Goal: Communication & Community: Answer question/provide support

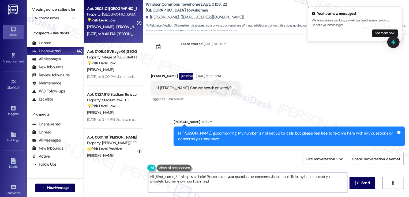
click at [104, 31] on div "[DATE] at 8:46 PM: [PERSON_NAME] wants this [DATE] at 8:46 PM: [PERSON_NAME] wa…" at bounding box center [112, 34] width 51 height 7
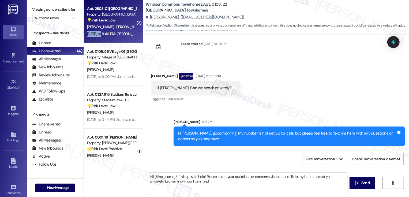
click at [104, 31] on div "[DATE] at 8:46 PM: [PERSON_NAME] wants this [DATE] at 8:46 PM: [PERSON_NAME] wa…" at bounding box center [112, 34] width 51 height 7
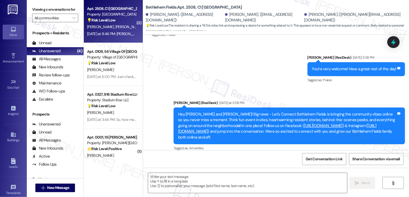
type textarea "Fetching suggested responses. Please feel free to read through the conversation…"
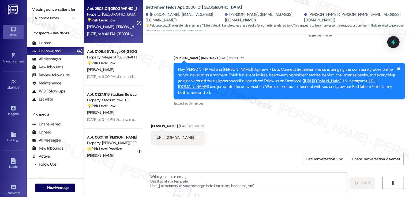
scroll to position [1236, 0]
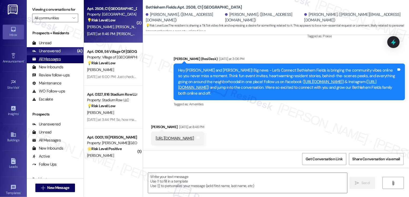
click at [59, 62] on div "All Messages" at bounding box center [46, 59] width 29 height 6
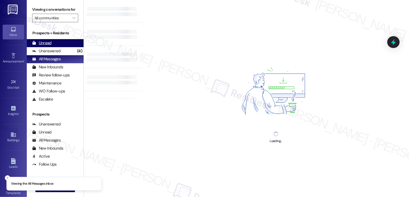
click at [57, 47] on div "Unread (0)" at bounding box center [55, 43] width 57 height 8
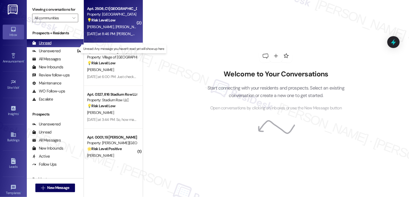
click at [57, 47] on div "Unread (0)" at bounding box center [55, 43] width 57 height 8
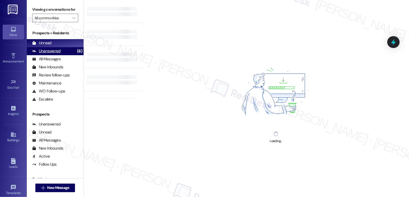
click at [57, 54] on div "Unanswered" at bounding box center [46, 51] width 28 height 6
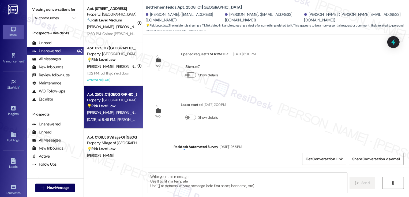
click at [119, 75] on div "1:02 PM: [PERSON_NAME], I'll go next door 1:02 PM: [PERSON_NAME], I'll go next …" at bounding box center [108, 73] width 42 height 5
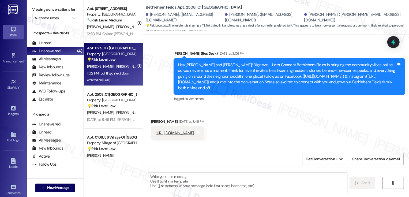
type textarea "Fetching suggested responses. Please feel free to read through the conversation…"
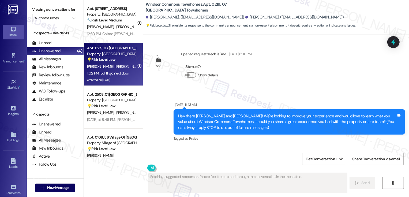
scroll to position [9571, 0]
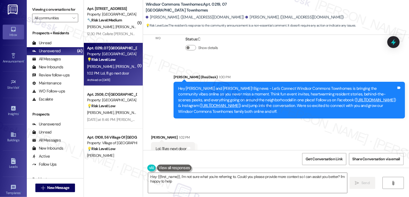
type textarea "Hey {{first_name}}, I'm not sure what you're referring to. Could you please pro…"
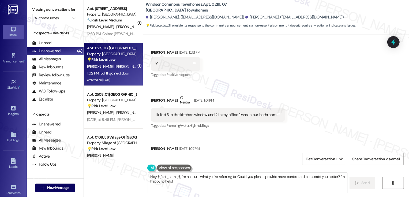
scroll to position [9042, 0]
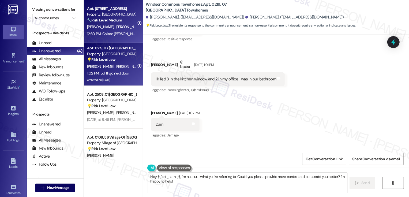
click at [107, 31] on div "12:30 PM: Callate [PERSON_NAME] ! 12:30 PM: Callate [PERSON_NAME] !" at bounding box center [112, 34] width 51 height 7
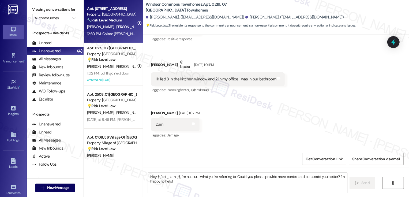
click at [107, 31] on div "12:30 PM: Callate [PERSON_NAME] ! 12:30 PM: Callate [PERSON_NAME] !" at bounding box center [112, 34] width 51 height 7
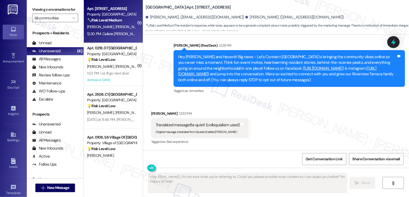
type textarea "Fetching suggested responses. Please feel free to read through the conversation…"
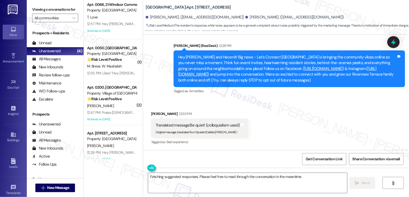
scroll to position [385, 0]
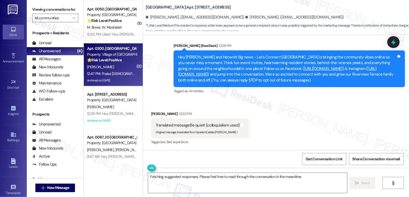
click at [107, 72] on div "12:47 PM: Praise [DEMOGRAPHIC_DATA]....[DATE] I connected...[PERSON_NAME] very …" at bounding box center [157, 73] width 140 height 5
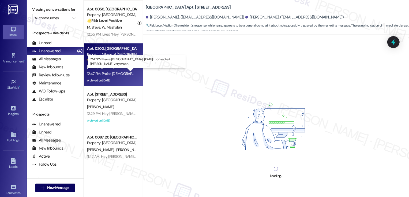
click at [107, 72] on div "12:47 PM: Praise [DEMOGRAPHIC_DATA]....[DATE] I connected...[PERSON_NAME] very …" at bounding box center [157, 73] width 140 height 5
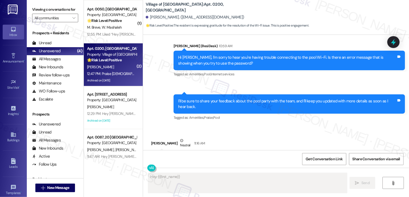
scroll to position [6057, 0]
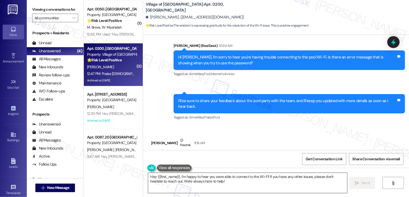
click at [189, 181] on textarea "Hey {{first_name}}, I'm happy to hear you were able to connect to the Wi-Fi! If…" at bounding box center [247, 183] width 199 height 20
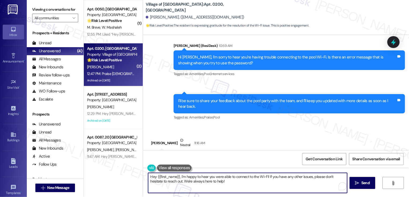
drag, startPoint x: 177, startPoint y: 177, endPoint x: 139, endPoint y: 177, distance: 38.3
click at [143, 177] on div "Village of [GEOGRAPHIC_DATA]: Apt. 0200, [GEOGRAPHIC_DATA] [PERSON_NAME]. ([EMA…" at bounding box center [276, 98] width 266 height 197
click at [249, 182] on textarea "Yey! I'm happy to hear you were able to connect to the Wi-Fi! If you have any o…" at bounding box center [247, 183] width 199 height 20
click at [242, 177] on textarea "Yey! I'm happy to hear you were able to connect to the Wi-Fi! If you have any o…" at bounding box center [247, 183] width 199 height 20
click at [210, 175] on textarea "Yey! That's great! If you have any other issues, please don't hesitate to reach…" at bounding box center [247, 183] width 199 height 20
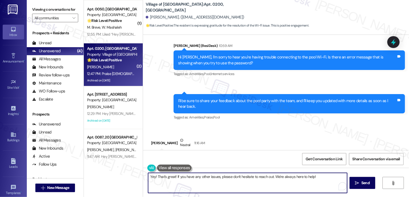
click at [210, 175] on textarea "Yey! That's great! If you have any other issues, please don't hesitate to reach…" at bounding box center [247, 183] width 199 height 20
type textarea "Yey! That's great! If you have any other concerns, please don't hesitate to rea…"
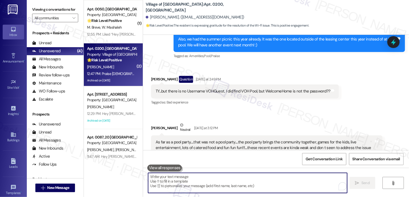
scroll to position [5848, 0]
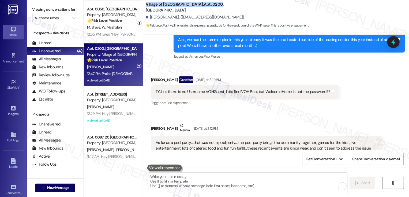
drag, startPoint x: 142, startPoint y: 7, endPoint x: 201, endPoint y: 8, distance: 58.7
click at [201, 8] on b "Village of [GEOGRAPHIC_DATA]: Apt. 0200, [GEOGRAPHIC_DATA]" at bounding box center [199, 8] width 107 height 12
copy b "Village of [GEOGRAPHIC_DATA]: Apt. 0200"
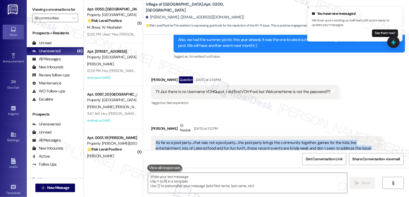
drag, startPoint x: 152, startPoint y: 71, endPoint x: 252, endPoint y: 91, distance: 102.4
click at [252, 140] on div "As far as a pool party.....that was not a pool party.....the pool party brings …" at bounding box center [265, 151] width 218 height 23
copy div "As far as a pool party.....that was not a pool party.....the pool party brings …"
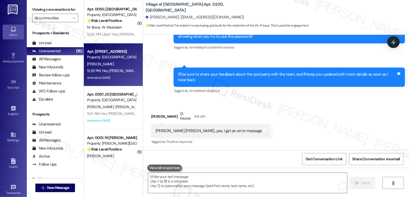
scroll to position [6131, 0]
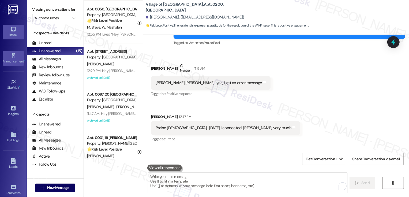
click at [17, 58] on link "Announcement •" at bounding box center [13, 58] width 21 height 14
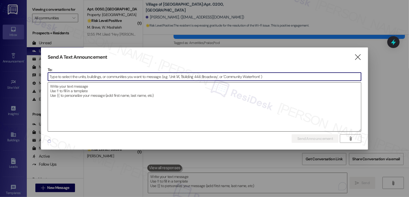
click at [63, 92] on textarea at bounding box center [204, 106] width 313 height 49
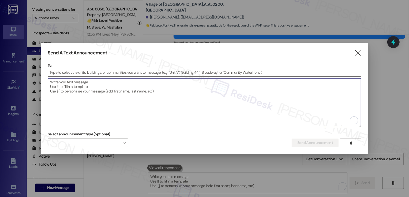
paste textarea "Hi {{first_name}}! Just a reminder, our Back to School Drive is still on! Drop …"
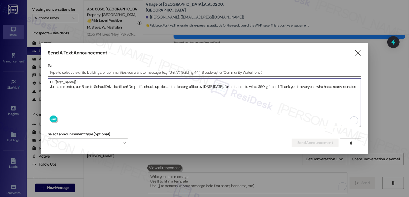
type textarea "Hi {{first_name}}! Just a reminder, our Back to School Drive is still on! Drop …"
click at [72, 72] on input at bounding box center [204, 72] width 313 height 8
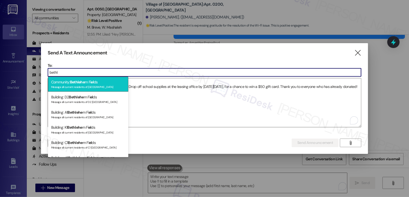
type input "bethl"
click at [78, 80] on span "Bethlehe" at bounding box center [77, 82] width 15 height 5
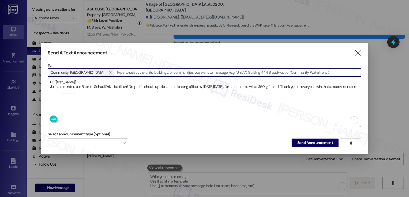
click at [50, 85] on textarea "Hi {{first_name}}! Just a reminder, our Back to School Drive is still on! Drop …" at bounding box center [204, 102] width 313 height 49
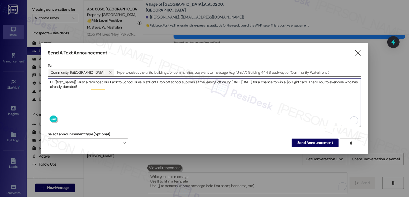
type textarea "Hi {{first_name}}! Just a reminder, our Back to School Drive is still on! Drop …"
click at [125, 140] on span "" at bounding box center [124, 142] width 3 height 9
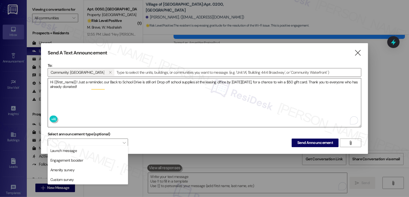
click at [179, 104] on textarea "Hi {{first_name}}! Just a reminder, our Back to School Drive is still on! Drop …" at bounding box center [204, 102] width 313 height 49
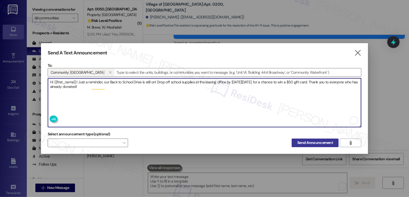
click at [310, 140] on span "Send Announcement" at bounding box center [315, 143] width 36 height 6
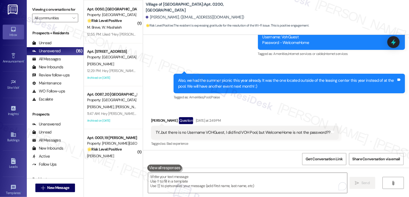
scroll to position [5793, 0]
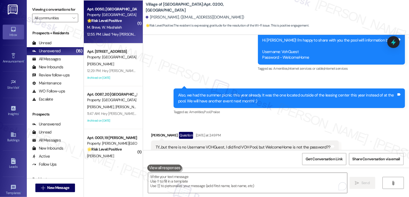
click at [111, 30] on span "W. Mashaleh" at bounding box center [112, 27] width 20 height 5
type textarea "Fetching suggested responses. Please feel free to read through the conversation…"
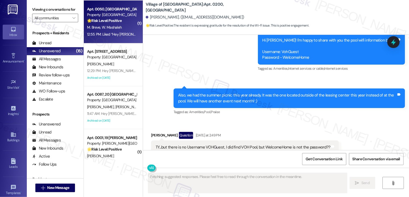
click at [111, 30] on span "W. Mashaleh" at bounding box center [112, 27] width 20 height 5
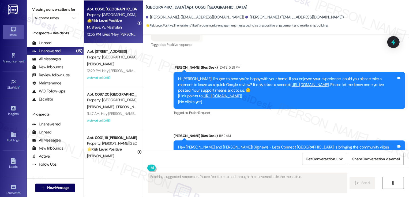
scroll to position [2009, 0]
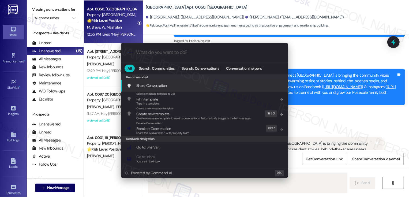
type textarea "Hi"
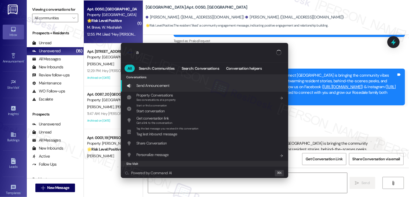
type input "a"
type textarea "Hi {{first_name}}"
type input "ar"
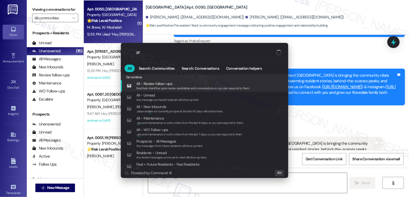
type textarea "Hi {{first_name}}! Thanks"
type input "archi"
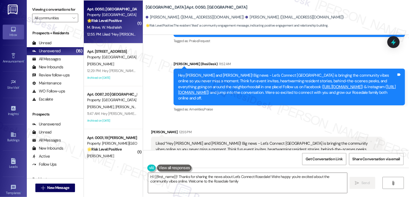
type textarea "Hi {{first_name}}! Thanks for sharing the news about Let's Connect Rosedale! We…"
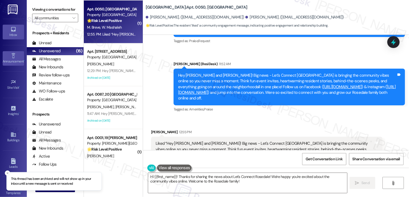
click at [12, 52] on link "Announcement •" at bounding box center [13, 58] width 21 height 14
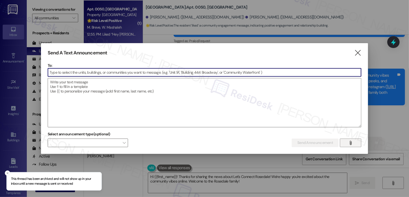
click at [354, 144] on button "" at bounding box center [350, 142] width 21 height 9
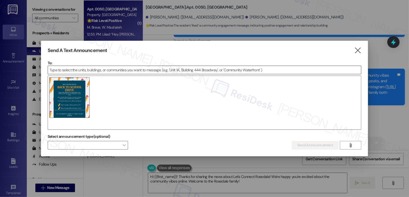
click at [94, 69] on input at bounding box center [204, 70] width 313 height 8
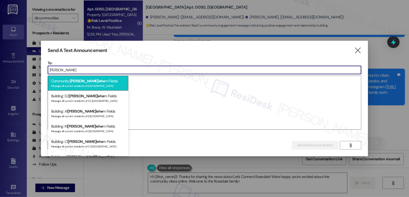
type input "[PERSON_NAME]"
click at [91, 82] on div "Community: [PERSON_NAME] l ehe m Fields Message all current residents of [GEOGR…" at bounding box center [88, 83] width 80 height 15
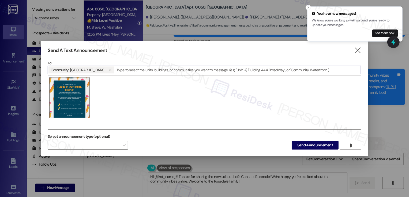
click at [117, 94] on div at bounding box center [205, 103] width 314 height 54
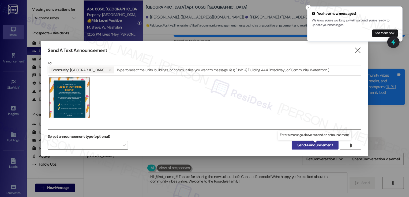
click at [311, 146] on span "Send Announcement" at bounding box center [315, 145] width 36 height 6
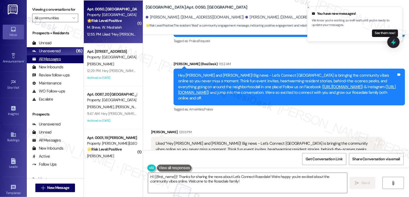
click at [54, 62] on div "All Messages" at bounding box center [46, 59] width 29 height 6
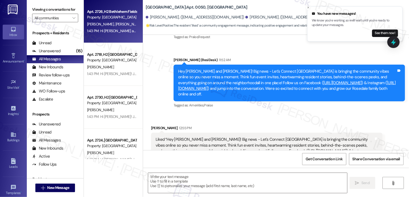
type textarea "Fetching suggested responses. Please feel free to read through the conversation…"
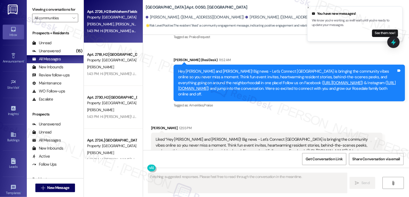
scroll to position [2009, 0]
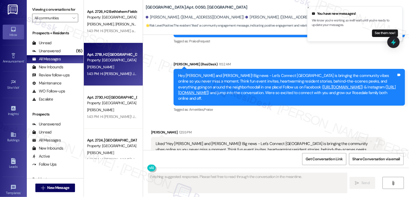
click at [118, 76] on div "1:43 PM: Hi [PERSON_NAME]! Just a reminder, our Back to School Drive is still o…" at bounding box center [263, 73] width 353 height 5
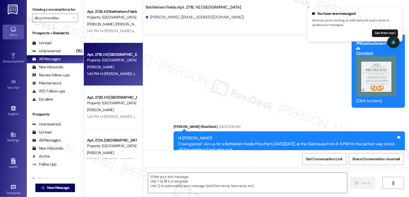
type textarea "Fetching suggested responses. Please feel free to read through the conversation…"
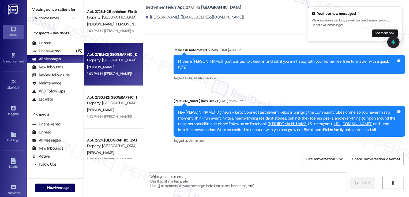
scroll to position [3230, 0]
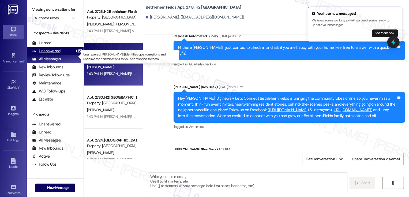
click at [75, 55] on div "(15)" at bounding box center [79, 51] width 9 height 8
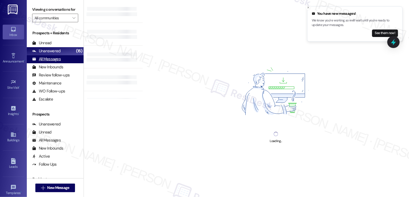
click at [70, 63] on div "All Messages (undefined)" at bounding box center [55, 59] width 57 height 8
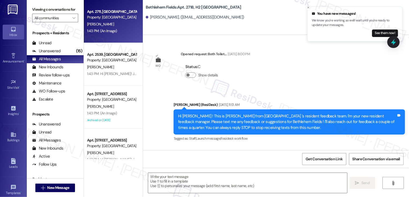
click at [101, 41] on div "Apt. 2711, [GEOGRAPHIC_DATA] Property: [GEOGRAPHIC_DATA] [PERSON_NAME] 1:43 PM:…" at bounding box center [113, 21] width 59 height 43
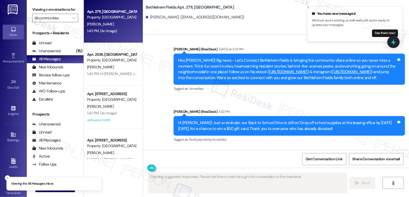
scroll to position [195, 0]
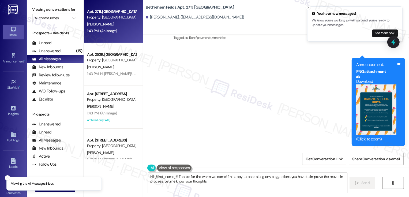
type textarea "Hi {{first_name}}! Thanks for the warm welcome! I'm happy to pass along any sug…"
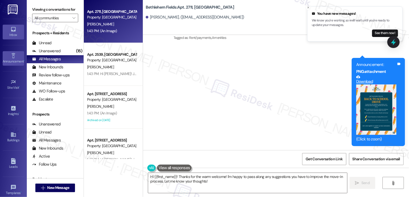
click at [13, 55] on icon at bounding box center [13, 56] width 6 height 6
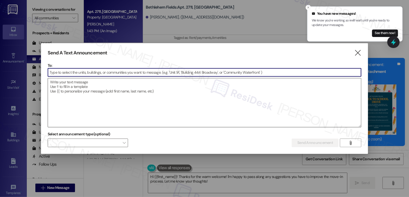
click at [76, 85] on textarea at bounding box center [204, 102] width 313 height 49
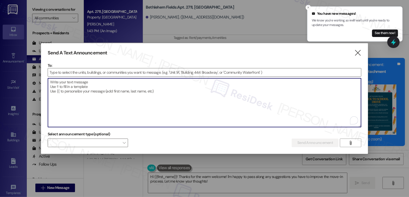
paste textarea "Hi {{first_name}}! Just a reminder that our Back to School Drive is happening n…"
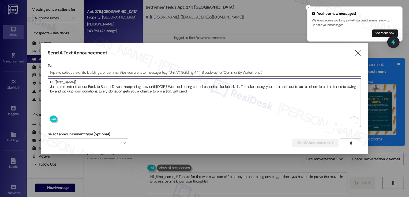
click at [50, 87] on textarea "Hi {{first_name}}! Just a reminder that our Back to School Drive is happening n…" at bounding box center [204, 102] width 313 height 49
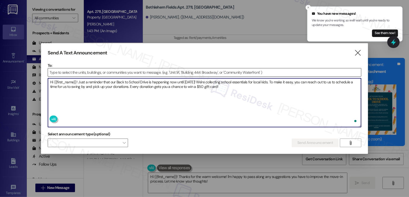
type textarea "Hi {{first_name}}! Just a reminder that our Back to School Drive is happening n…"
click at [57, 72] on input at bounding box center [204, 72] width 313 height 8
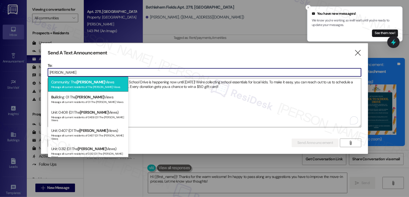
type input "[PERSON_NAME]"
click at [66, 85] on div "Message all current residents of The [PERSON_NAME] Views" at bounding box center [88, 86] width 74 height 5
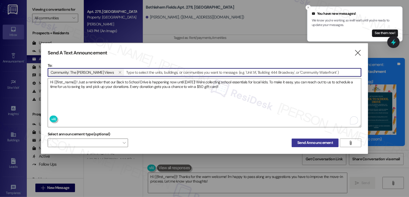
click at [313, 143] on span "Send Announcement" at bounding box center [315, 143] width 36 height 6
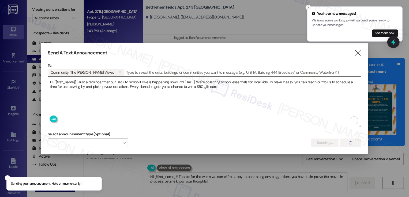
click at [309, 8] on line "Close toast" at bounding box center [308, 8] width 2 height 2
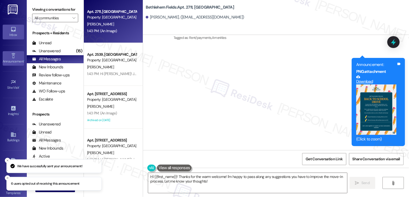
click at [16, 60] on div "Announcement •" at bounding box center [13, 61] width 27 height 5
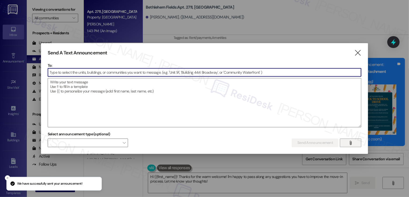
click at [351, 144] on icon "" at bounding box center [351, 143] width 4 height 4
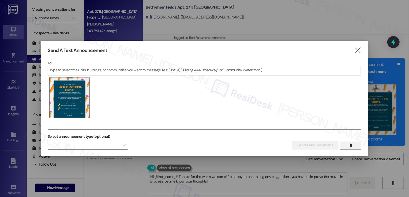
click at [122, 72] on input at bounding box center [204, 70] width 313 height 8
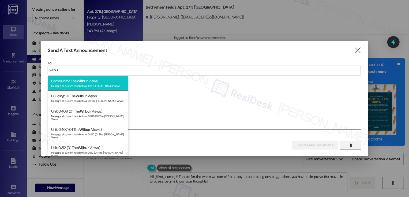
type input "wilbu"
click at [119, 80] on div "Community: The Wilbu r Views Message all current residents of The [PERSON_NAME]…" at bounding box center [88, 83] width 80 height 15
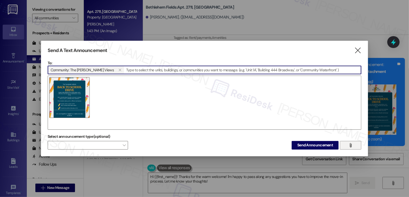
click at [119, 80] on div at bounding box center [205, 103] width 314 height 54
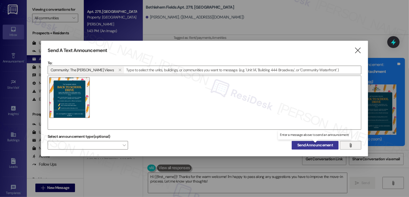
click at [300, 144] on span "Send Announcement" at bounding box center [315, 145] width 36 height 6
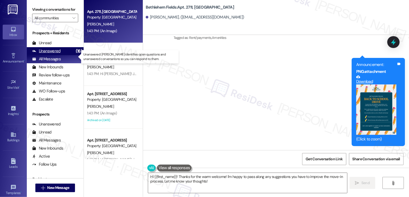
click at [67, 55] on div "Unanswered (16)" at bounding box center [55, 51] width 57 height 8
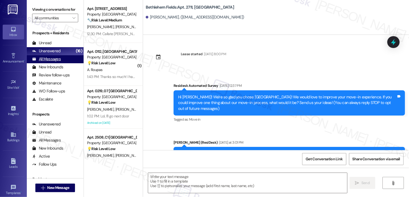
click at [65, 63] on div "All Messages (undefined)" at bounding box center [55, 59] width 57 height 8
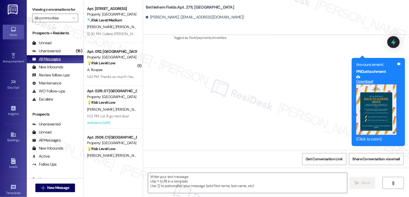
type textarea "Fetching suggested responses. Please feel free to read through the conversation…"
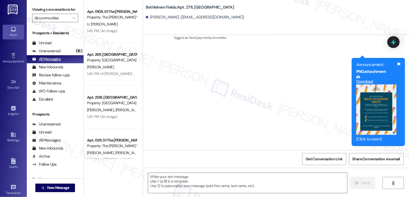
type textarea "Fetching suggested responses. Please feel free to read through the conversation…"
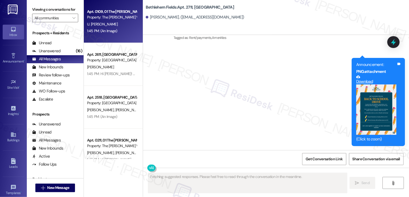
click at [112, 41] on div "Apt. 0109, 01 The [PERSON_NAME] Views Property: The [PERSON_NAME] Views U. [PER…" at bounding box center [113, 21] width 59 height 43
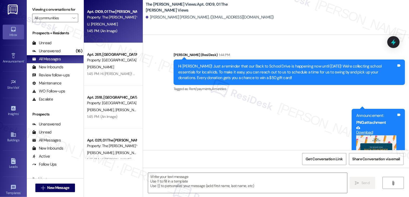
scroll to position [150, 0]
